Goal: Check status: Check status

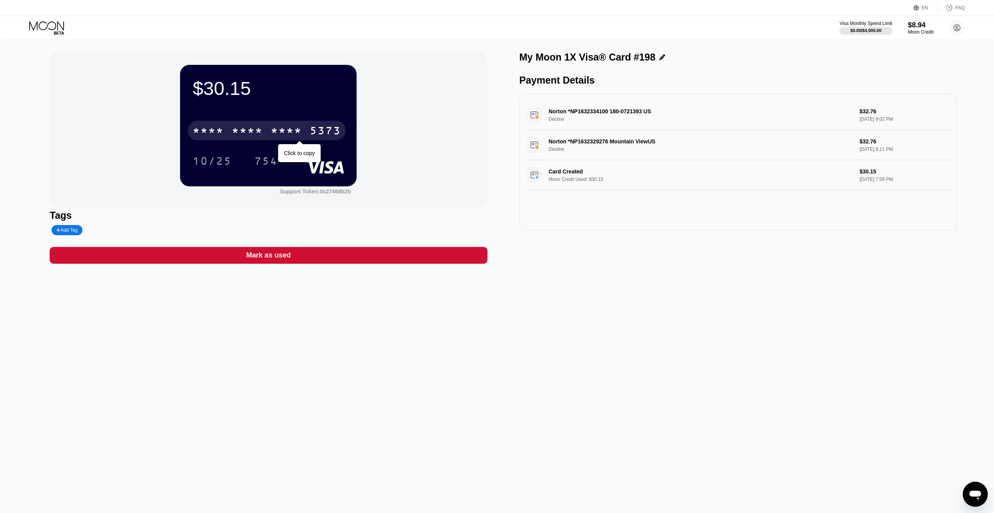
click at [276, 130] on div "* * * *" at bounding box center [286, 131] width 31 height 12
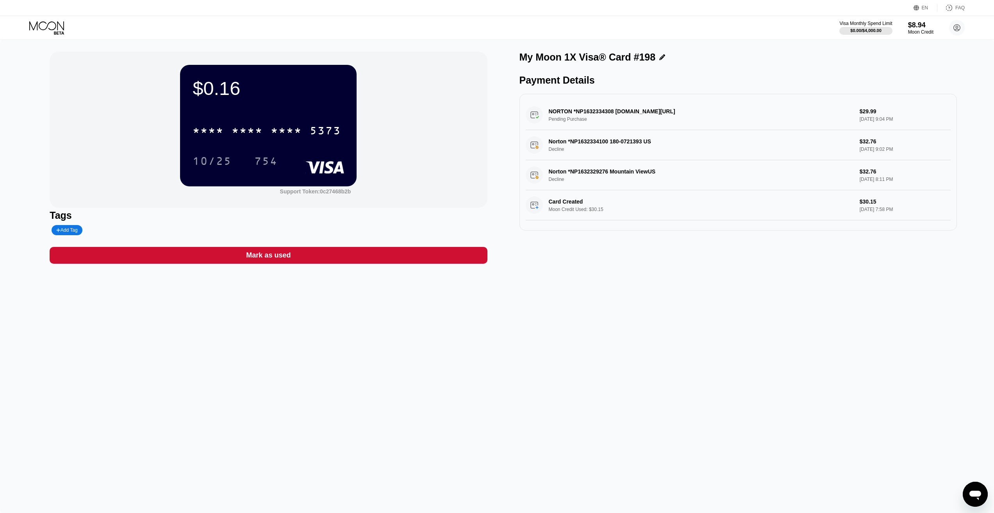
click at [715, 407] on div "$0.16 * * * * * * * * * * * * 5373 10/25 754 Support Token: 0c27468b2b Tags Add…" at bounding box center [497, 276] width 994 height 473
click at [405, 336] on div "$0.16 * * * * * * * * * * * * 5373 10/25 754 Support Token: 0c27468b2b Tags Add…" at bounding box center [497, 276] width 994 height 473
click at [619, 321] on div "$0.16 * * * * * * * * * * * * 5373 10/25 754 Support Token: 0c27468b2b Tags Add…" at bounding box center [497, 276] width 994 height 473
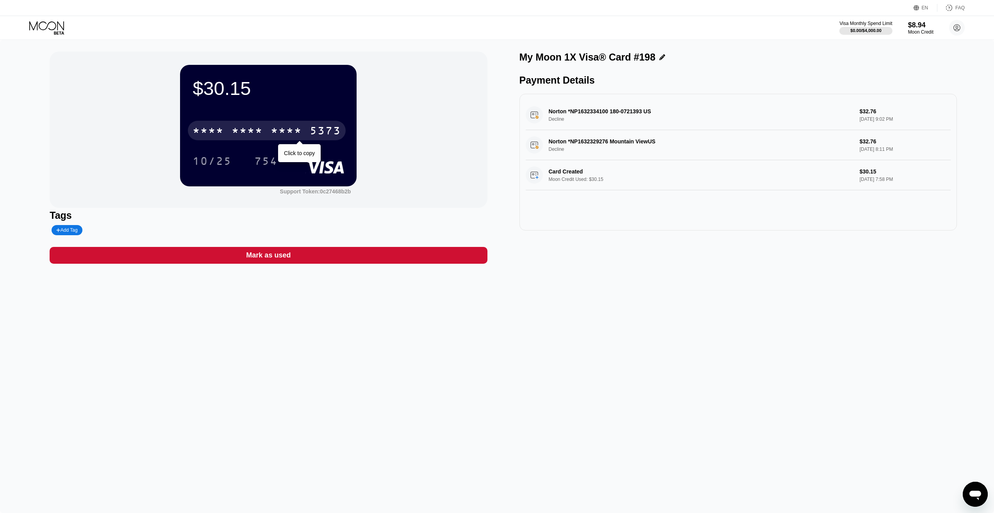
click at [284, 130] on div "* * * *" at bounding box center [286, 131] width 31 height 12
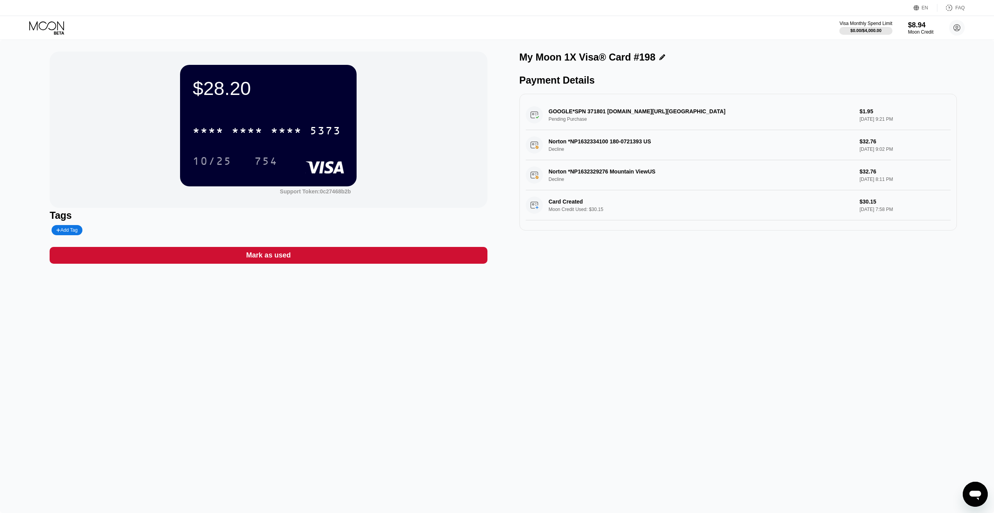
click at [414, 406] on div "$28.20 * * * * * * * * * * * * 5373 10/25 754 Support Token: 0c27468b2b Tags Ad…" at bounding box center [497, 276] width 994 height 473
click at [676, 512] on div "$28.20 * * * * * * * * * * * * 5373 10/25 754 Support Token: 0c27468b2b Tags Ad…" at bounding box center [497, 276] width 994 height 473
click at [464, 346] on div "$28.20 * * * * * * * * * * * * 5373 10/25 754 Support Token: 0c27468b2b Tags Ad…" at bounding box center [497, 276] width 994 height 473
click at [506, 346] on div "$28.20 * * * * * * * * * * * * 5373 10/25 754 Support Token: 0c27468b2b Tags Ad…" at bounding box center [497, 276] width 994 height 473
